Goal: Check status: Check status

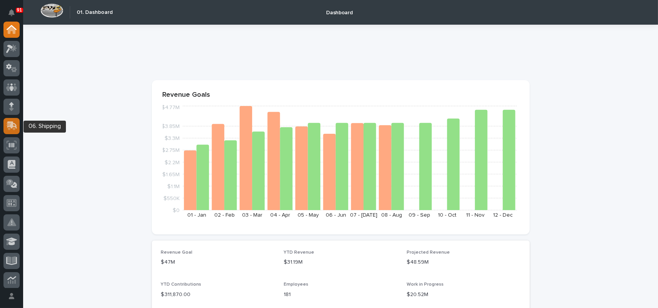
click at [13, 128] on icon at bounding box center [10, 126] width 9 height 7
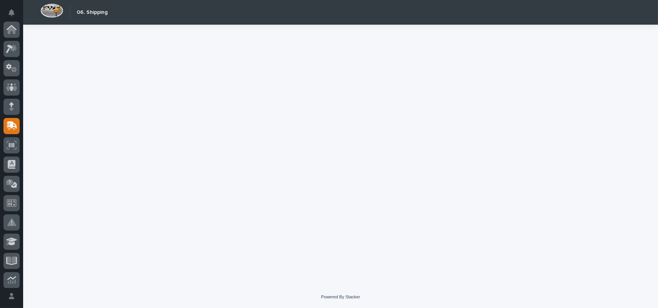
scroll to position [96, 0]
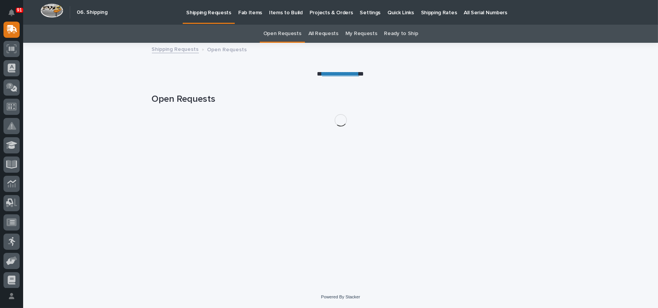
click at [320, 35] on link "All Requests" at bounding box center [323, 34] width 30 height 18
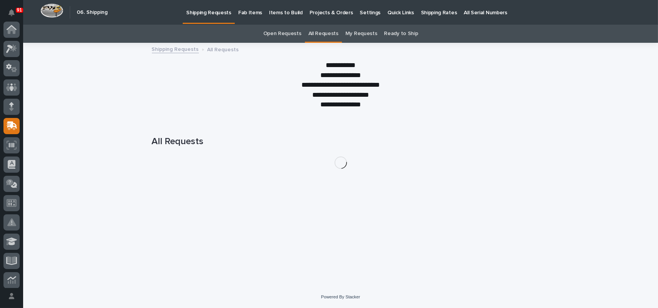
scroll to position [96, 0]
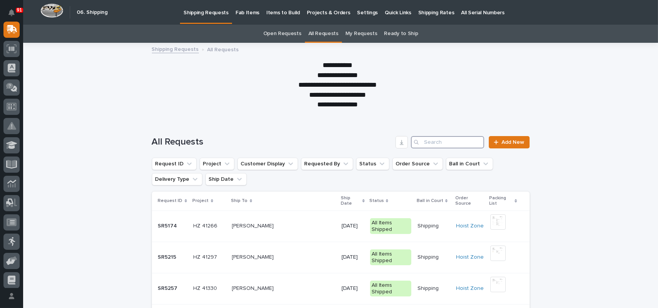
click at [445, 143] on input "Search" at bounding box center [447, 142] width 73 height 12
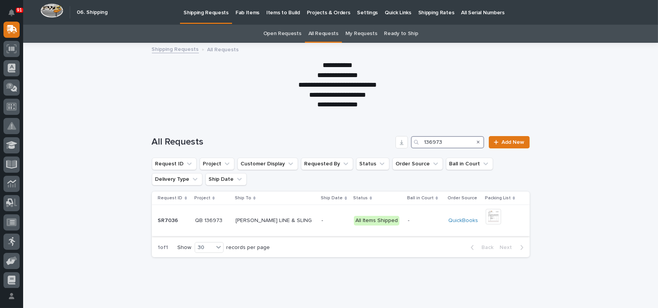
type input "136973"
click at [295, 224] on p "[PERSON_NAME] LINE & SLING" at bounding box center [275, 220] width 78 height 8
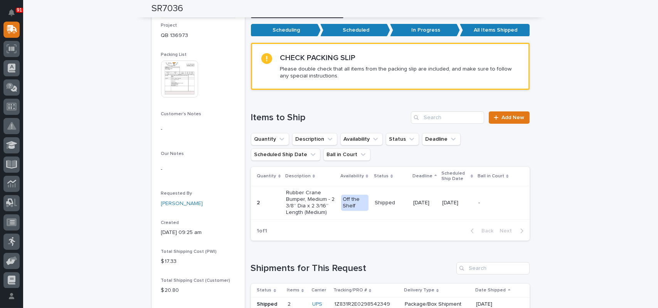
scroll to position [77, 0]
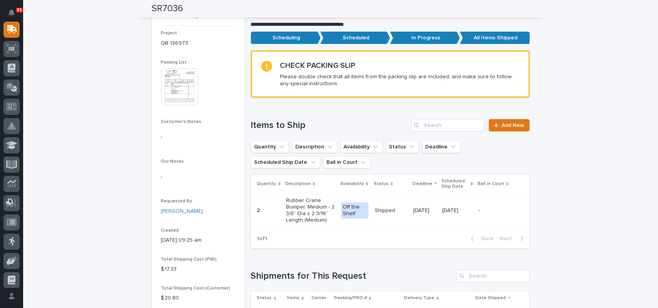
click at [181, 74] on img at bounding box center [179, 86] width 37 height 37
